Goal: Navigation & Orientation: Understand site structure

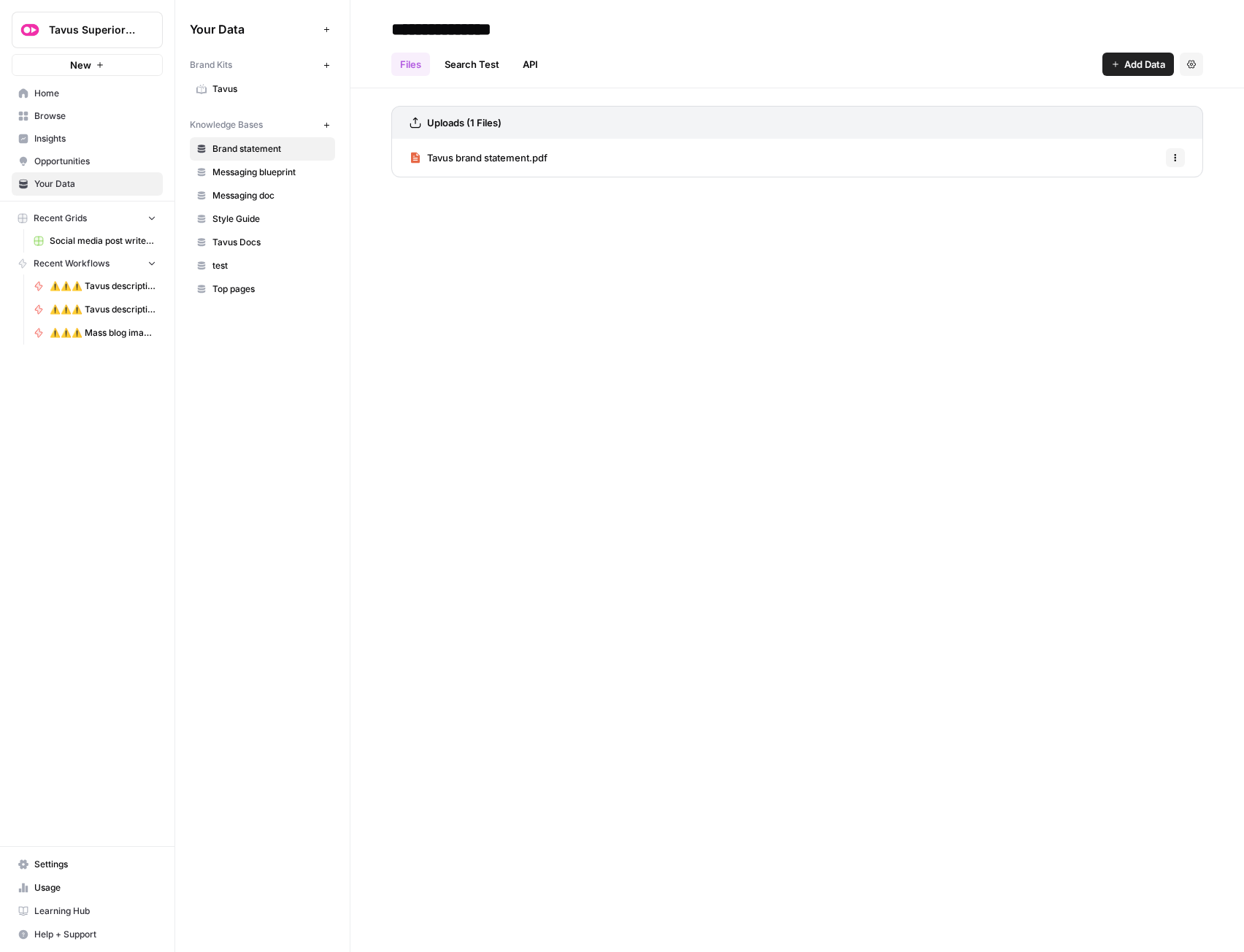
click at [66, 133] on span "Insights" at bounding box center [96, 139] width 122 height 13
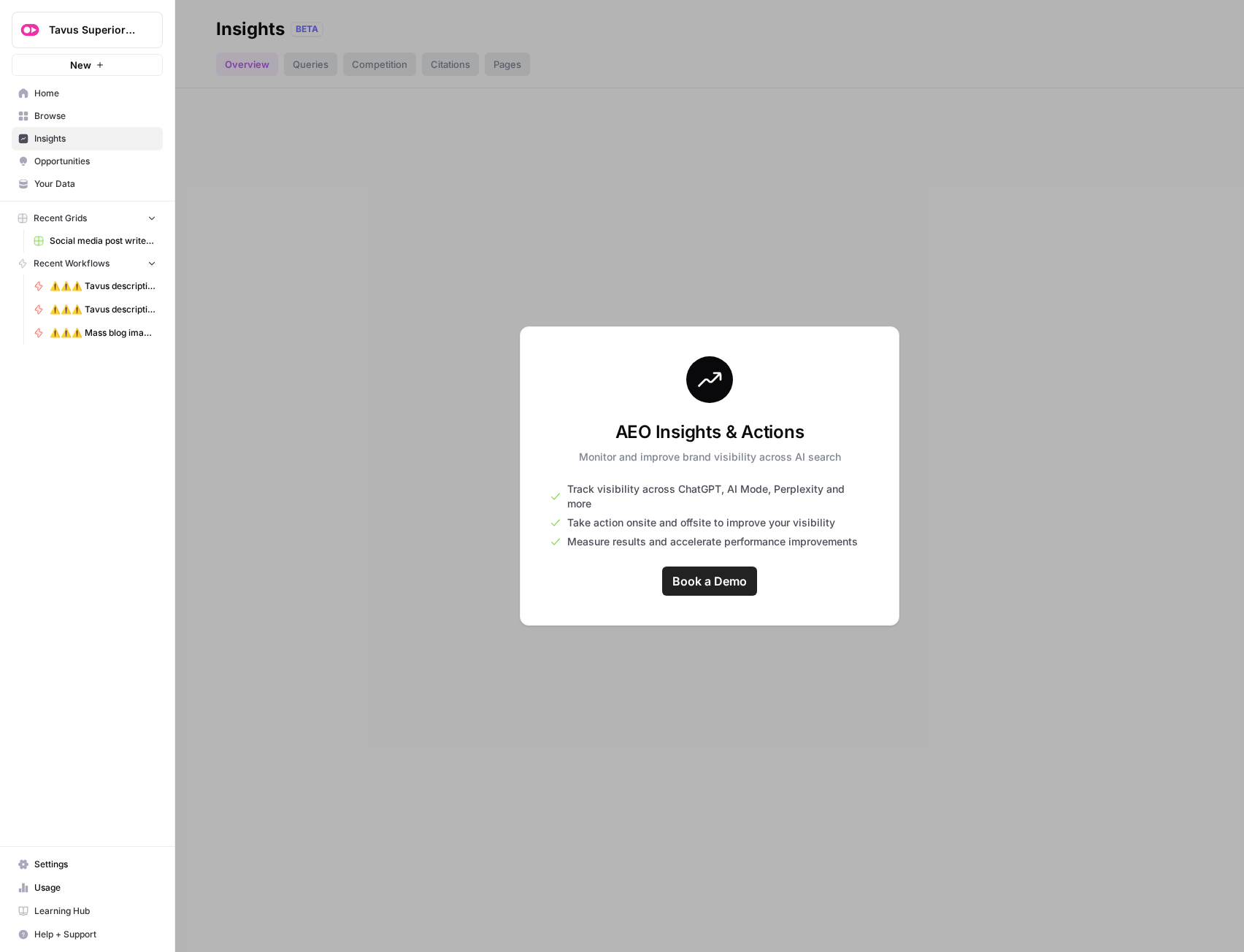
click at [625, 739] on div at bounding box center [710, 476] width 1068 height 952
click at [876, 256] on div at bounding box center [710, 476] width 1068 height 952
click at [64, 109] on link "Browse" at bounding box center [86, 115] width 151 height 23
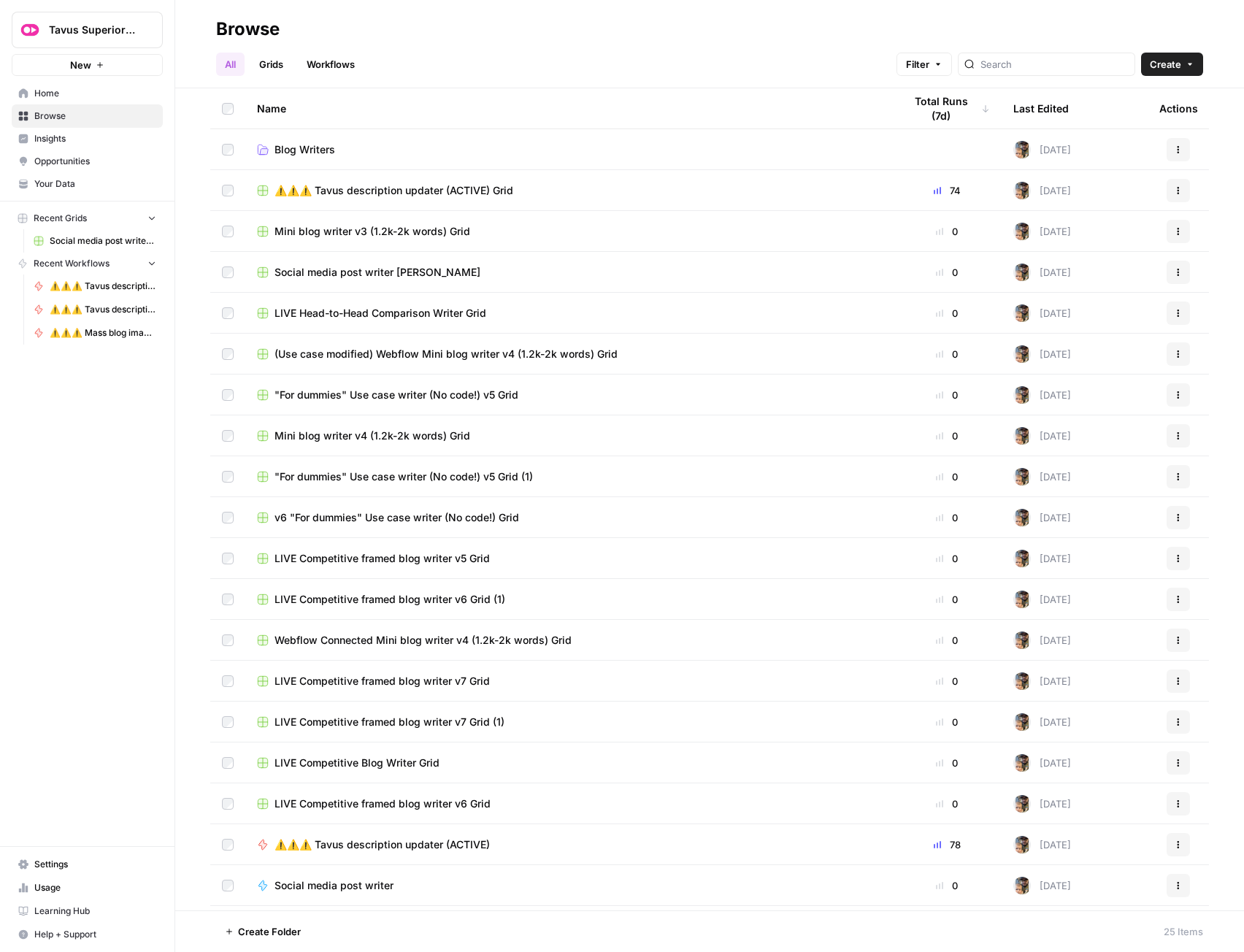
click at [84, 97] on span "Home" at bounding box center [96, 94] width 122 height 13
